Goal: Information Seeking & Learning: Learn about a topic

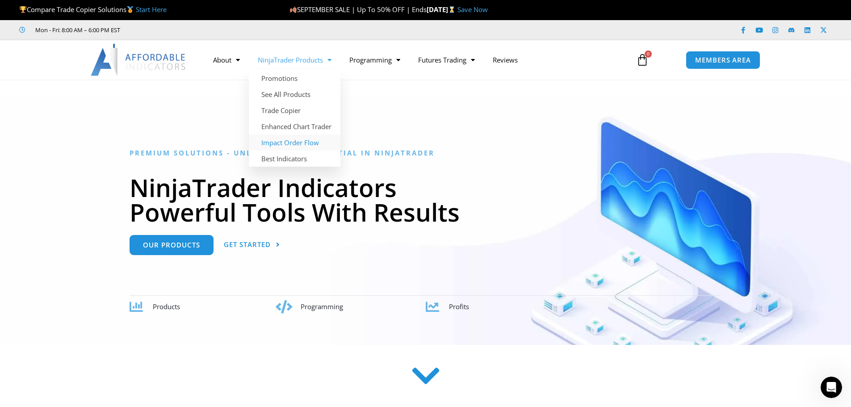
click at [300, 143] on link "Impact Order Flow" at bounding box center [295, 142] width 92 height 16
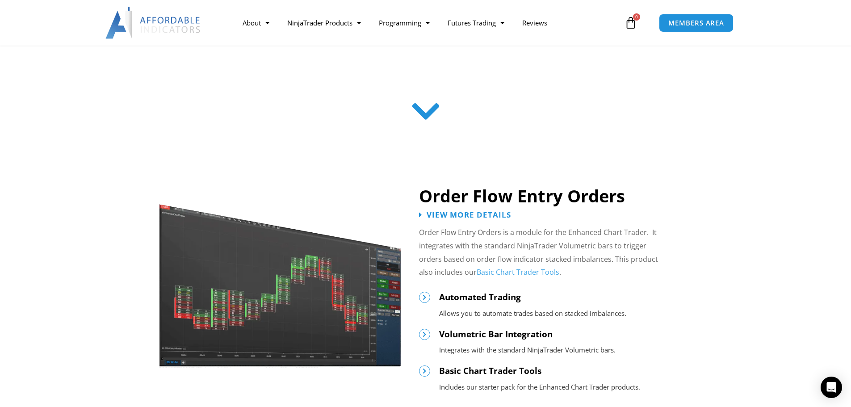
scroll to position [357, 0]
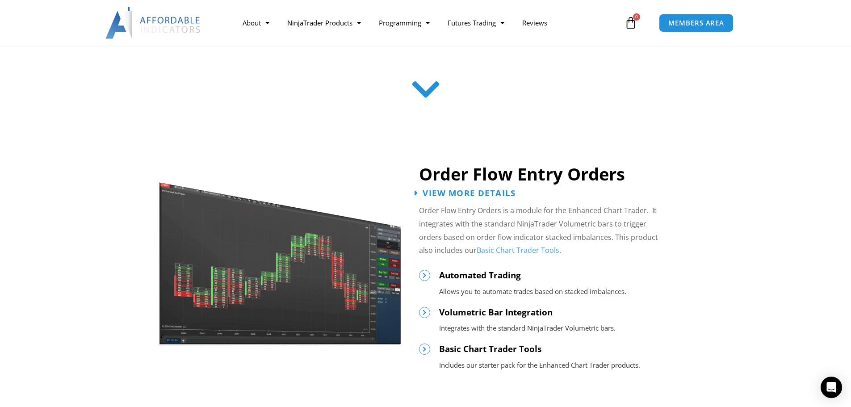
click at [475, 194] on span "View More Details" at bounding box center [468, 192] width 93 height 8
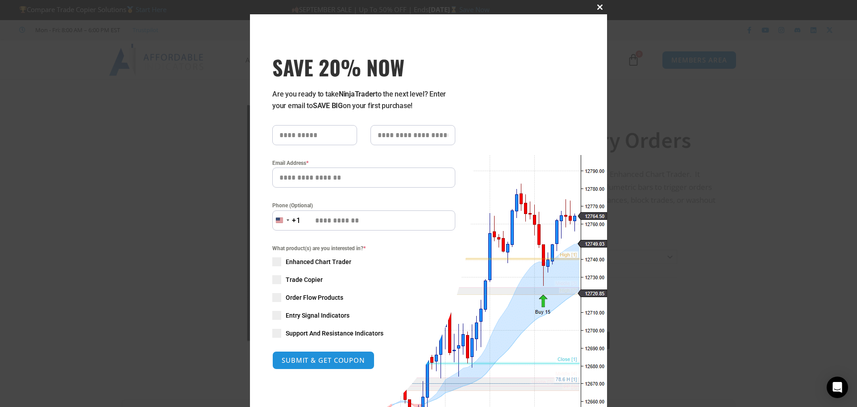
click at [597, 6] on span at bounding box center [600, 6] width 14 height 5
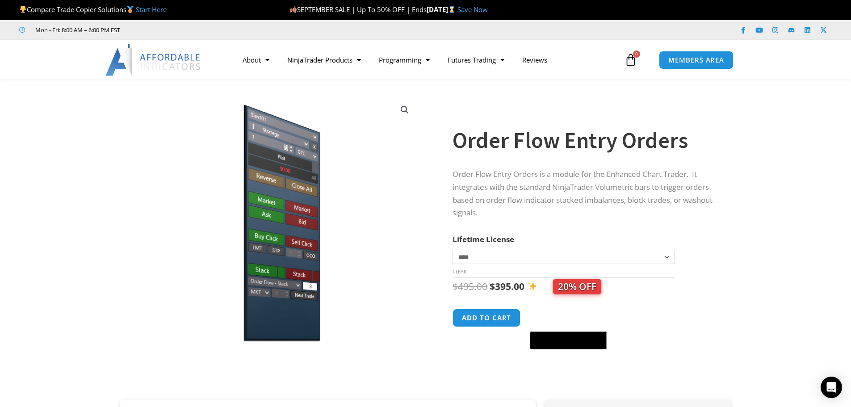
click at [505, 259] on select "**********" at bounding box center [562, 257] width 221 height 14
click at [370, 246] on img at bounding box center [275, 218] width 287 height 247
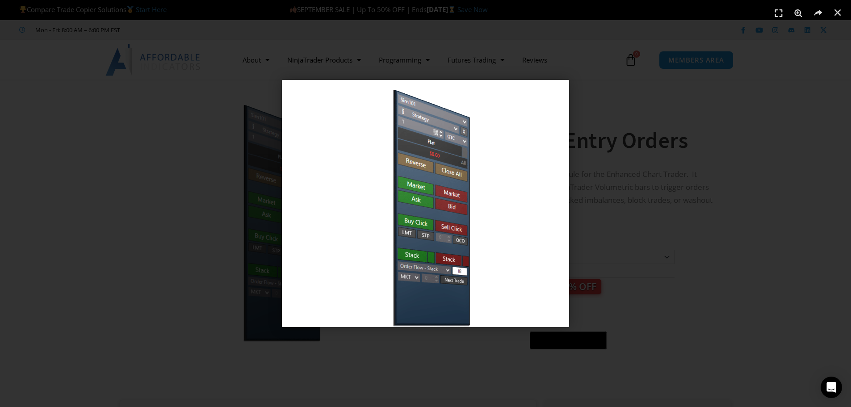
click at [80, 192] on div "1 / 1" at bounding box center [425, 203] width 788 height 344
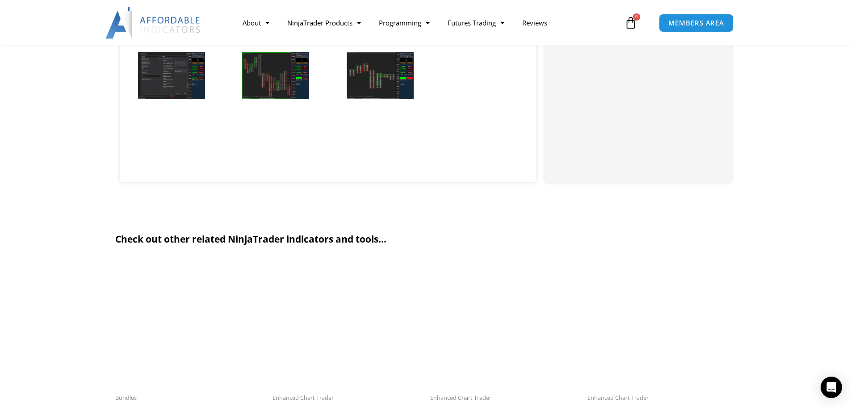
scroll to position [893, 0]
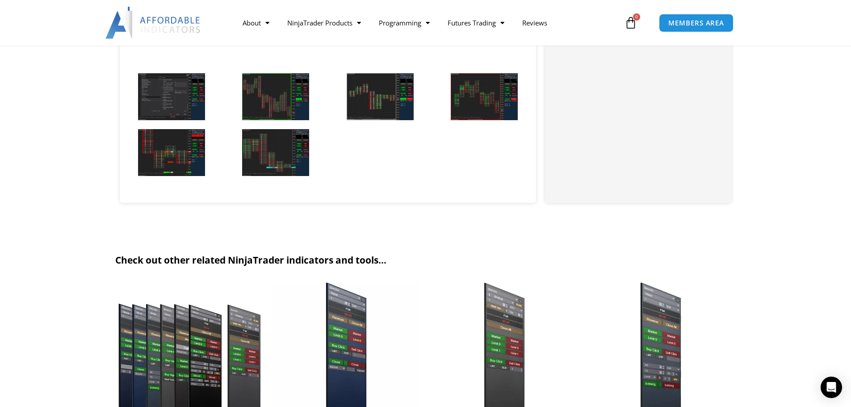
click at [260, 165] on img at bounding box center [275, 152] width 67 height 47
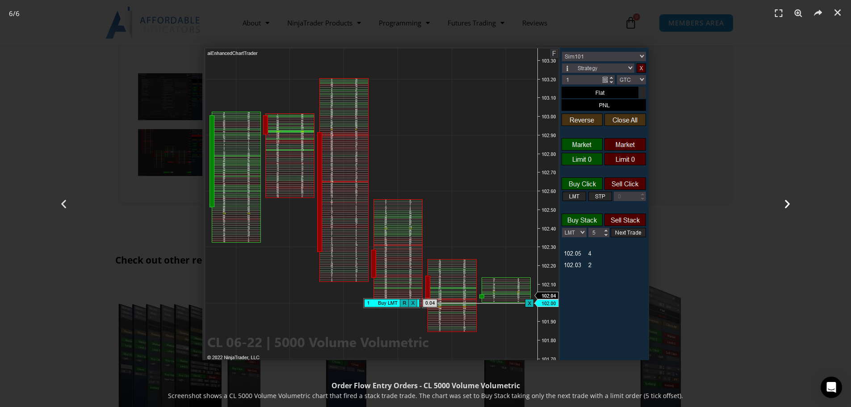
click at [785, 203] on icon "Next slide" at bounding box center [786, 203] width 11 height 11
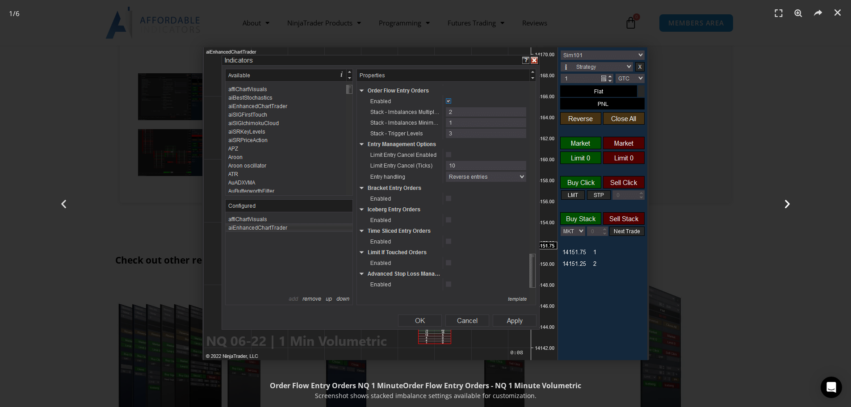
click at [785, 203] on icon "Next slide" at bounding box center [786, 203] width 11 height 11
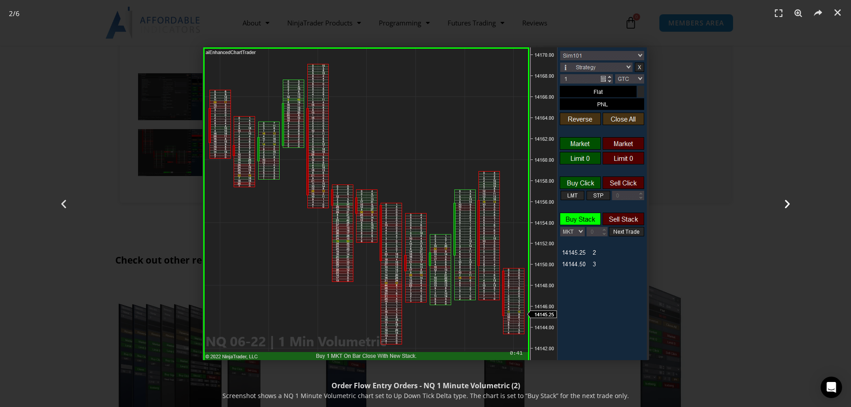
click at [785, 203] on icon "Next slide" at bounding box center [786, 203] width 11 height 11
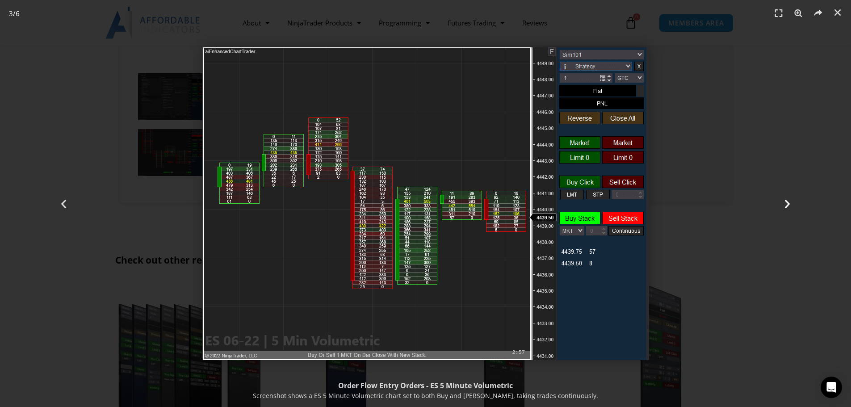
click at [785, 203] on icon "Next slide" at bounding box center [786, 203] width 11 height 11
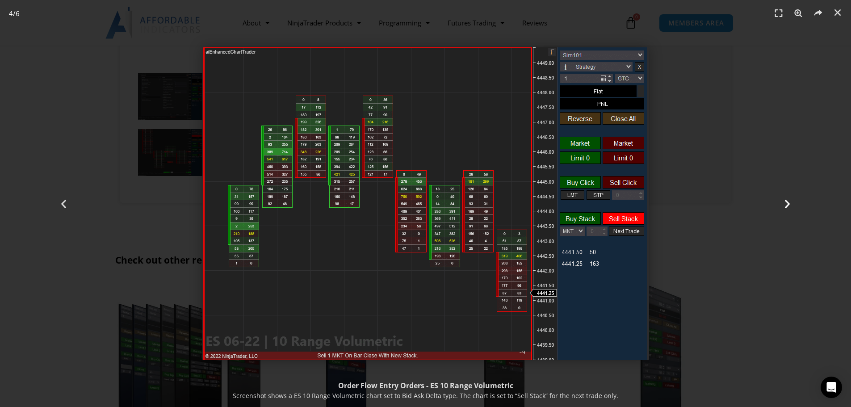
click at [786, 203] on icon "Next slide" at bounding box center [786, 203] width 11 height 11
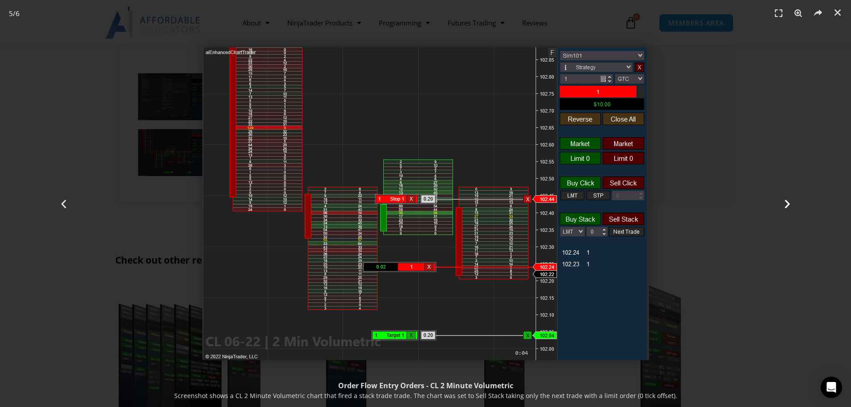
click at [786, 203] on icon "Next slide" at bounding box center [786, 203] width 11 height 11
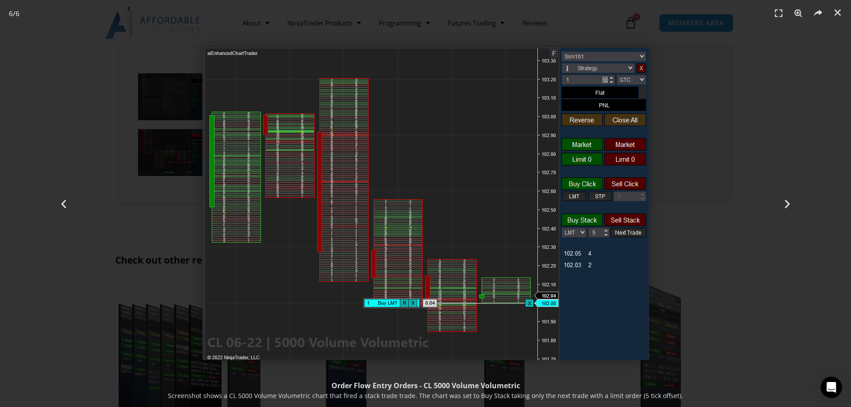
click at [714, 152] on div "6 / 6" at bounding box center [425, 203] width 788 height 344
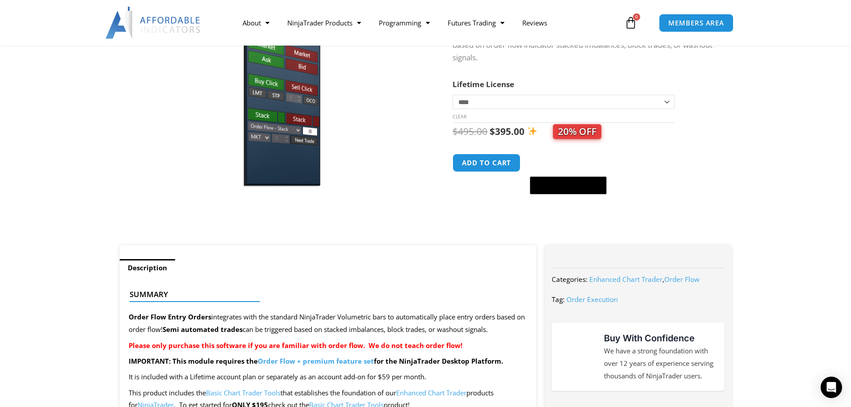
scroll to position [89, 0]
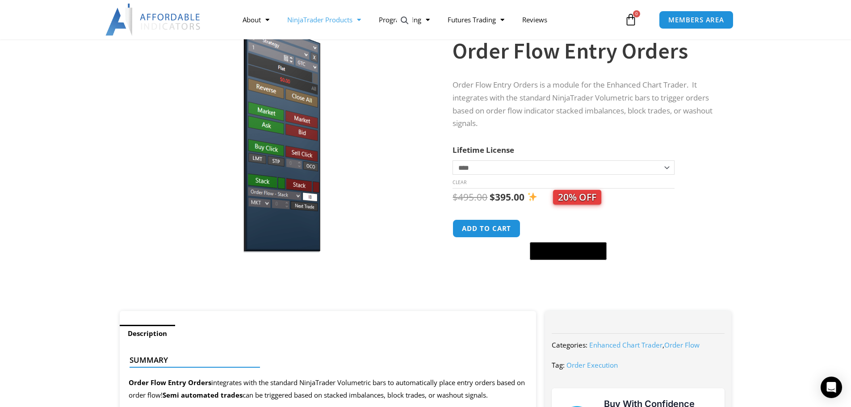
click at [360, 21] on span "Menu" at bounding box center [356, 20] width 8 height 16
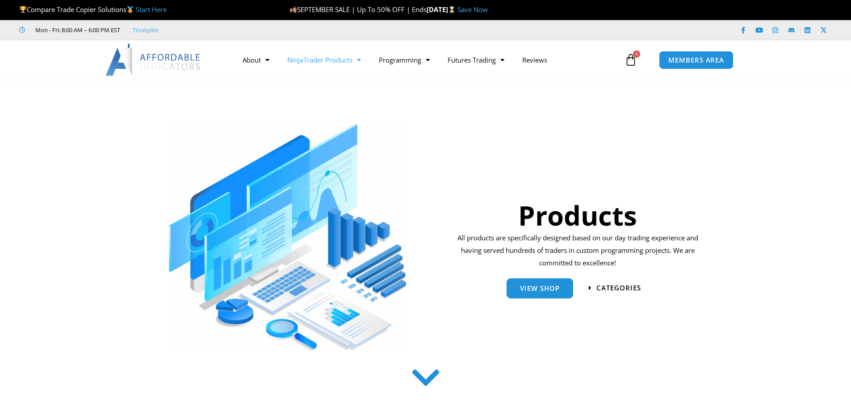
click at [363, 62] on link "NinjaTrader Products" at bounding box center [324, 60] width 92 height 21
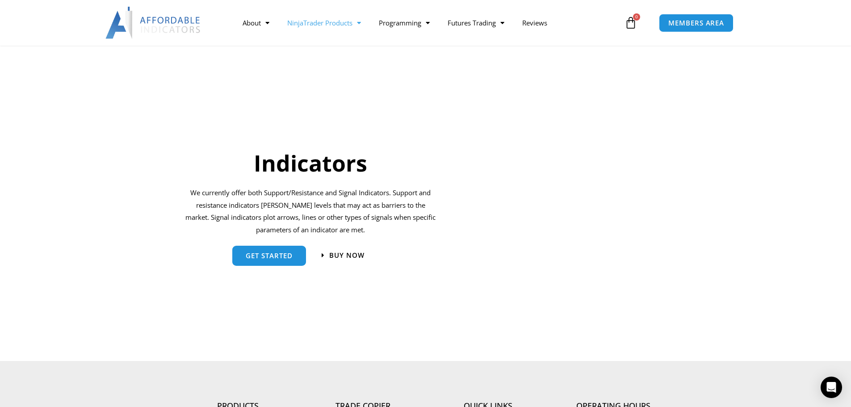
scroll to position [893, 0]
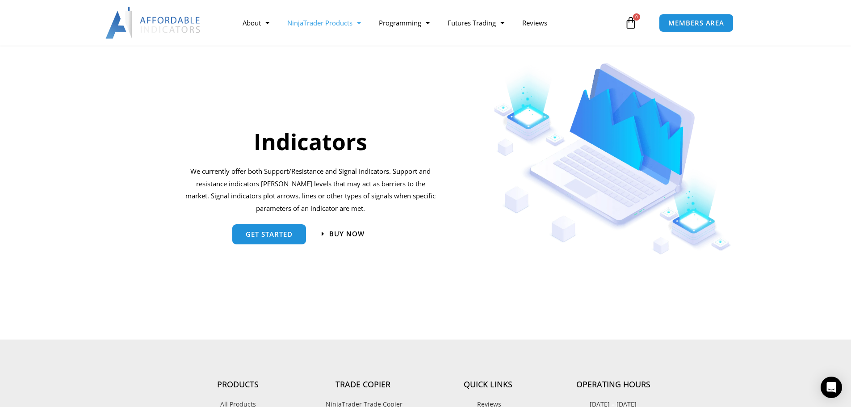
click at [300, 140] on h2 "Indicators" at bounding box center [310, 141] width 253 height 29
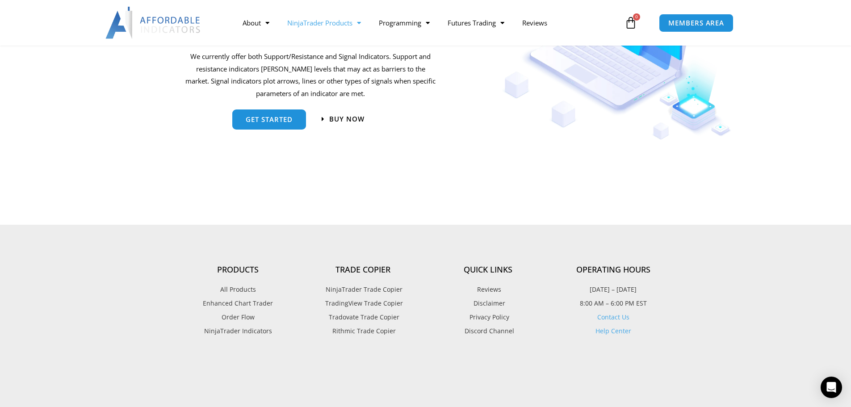
scroll to position [982, 0]
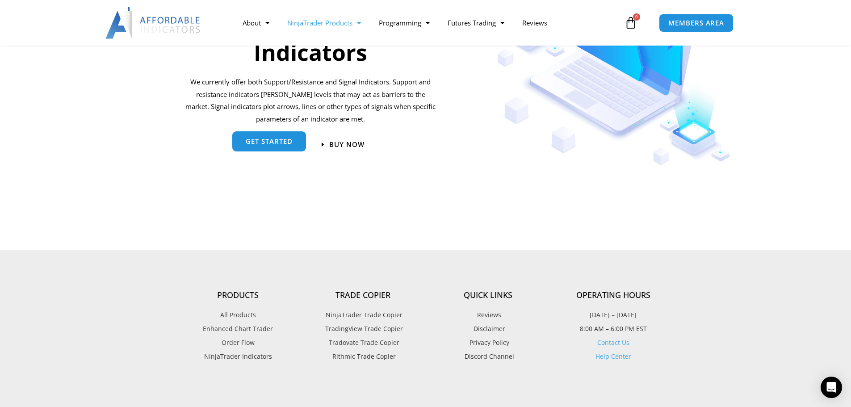
click at [274, 153] on div "get started" at bounding box center [269, 145] width 74 height 20
click at [271, 143] on span "get started" at bounding box center [269, 141] width 47 height 7
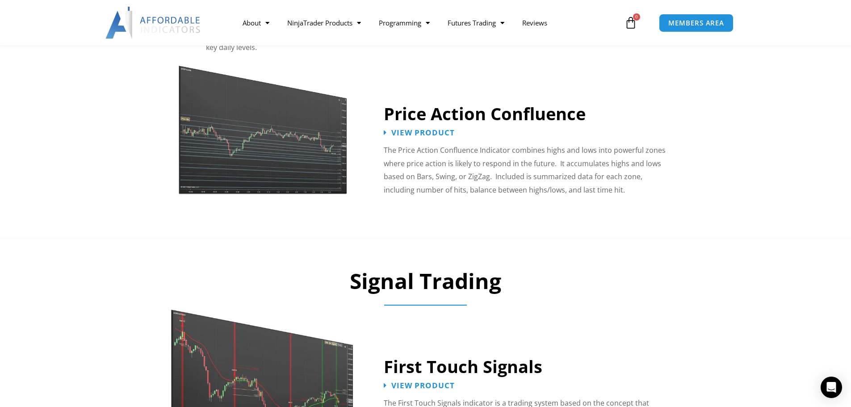
scroll to position [785, 0]
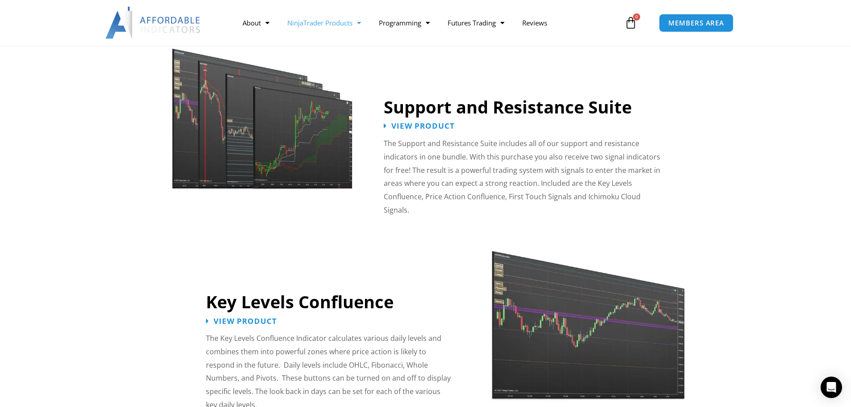
click at [355, 25] on span "Menu" at bounding box center [356, 23] width 8 height 16
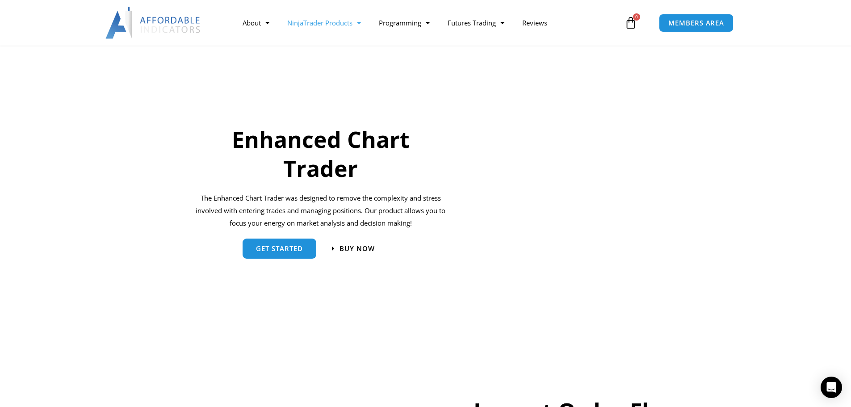
scroll to position [625, 0]
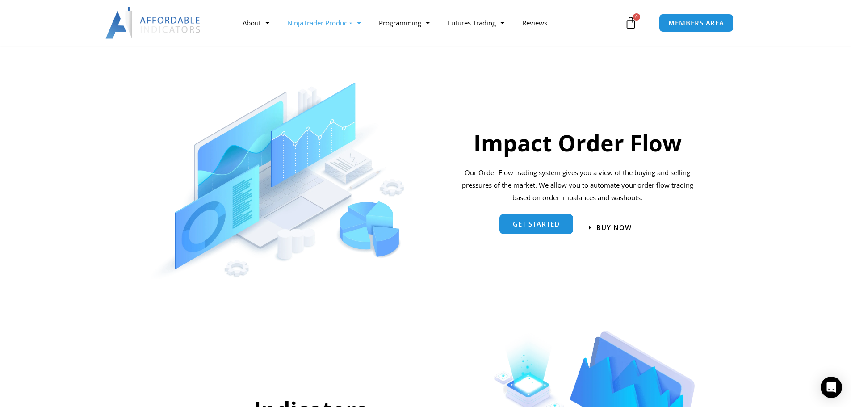
click at [534, 223] on span "Get started" at bounding box center [536, 224] width 47 height 7
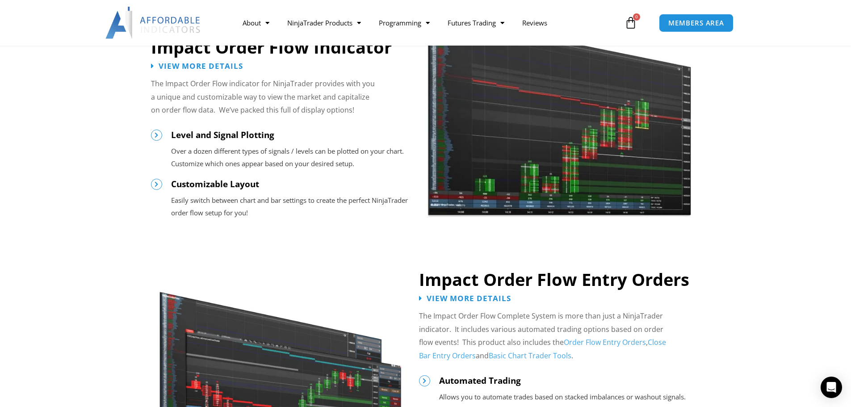
scroll to position [536, 0]
